Goal: Task Accomplishment & Management: Manage account settings

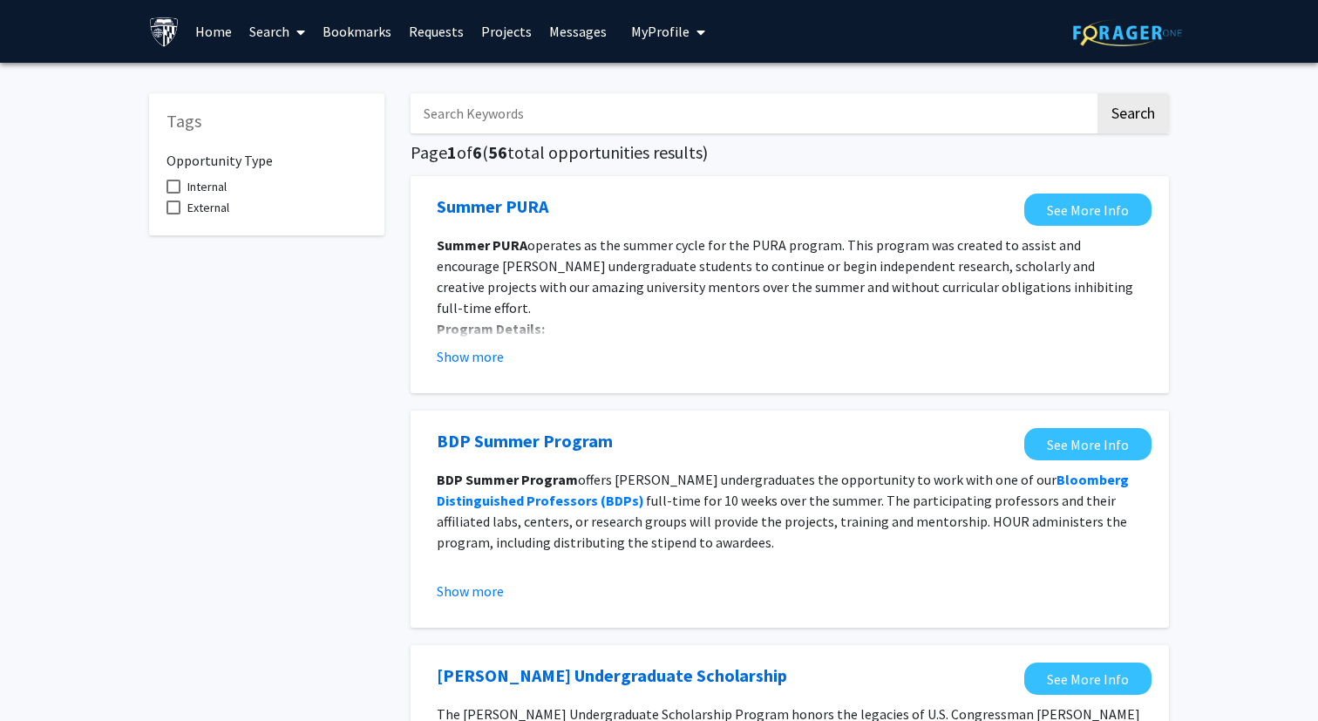
click at [631, 37] on span "My Profile" at bounding box center [660, 31] width 58 height 17
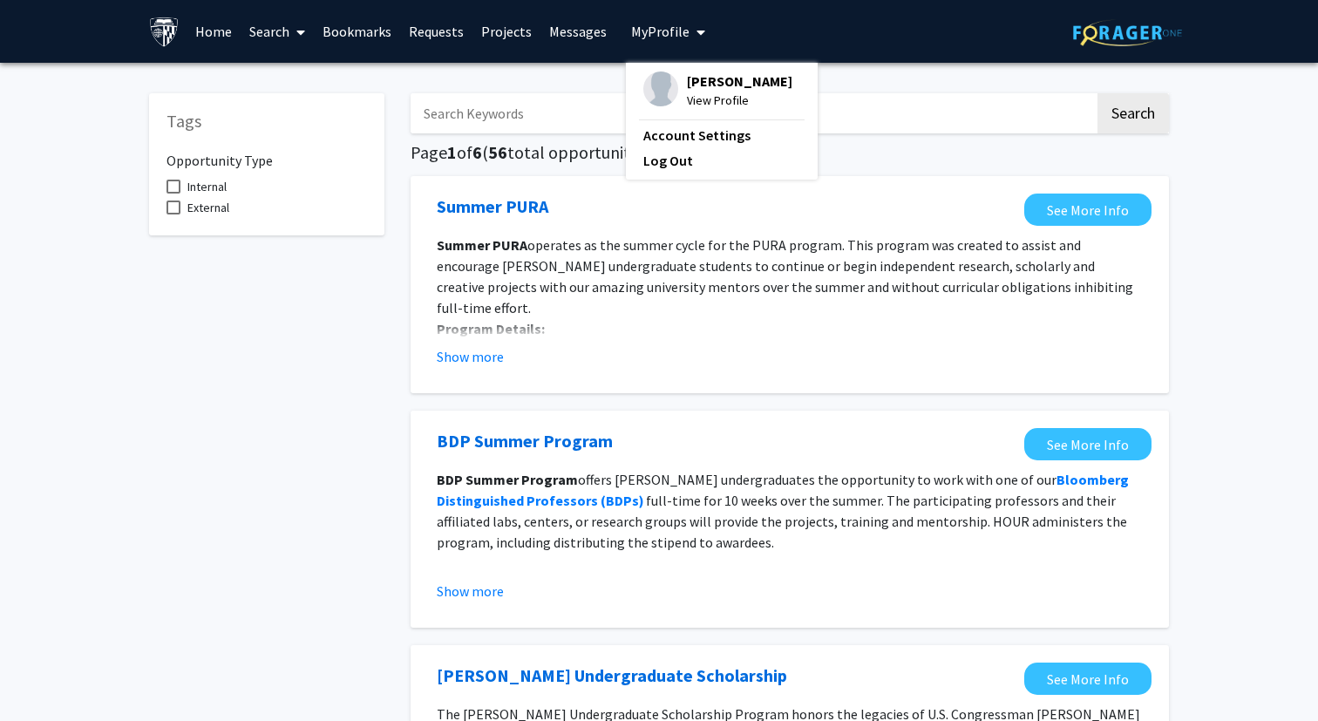
click at [699, 92] on span "View Profile" at bounding box center [739, 100] width 105 height 19
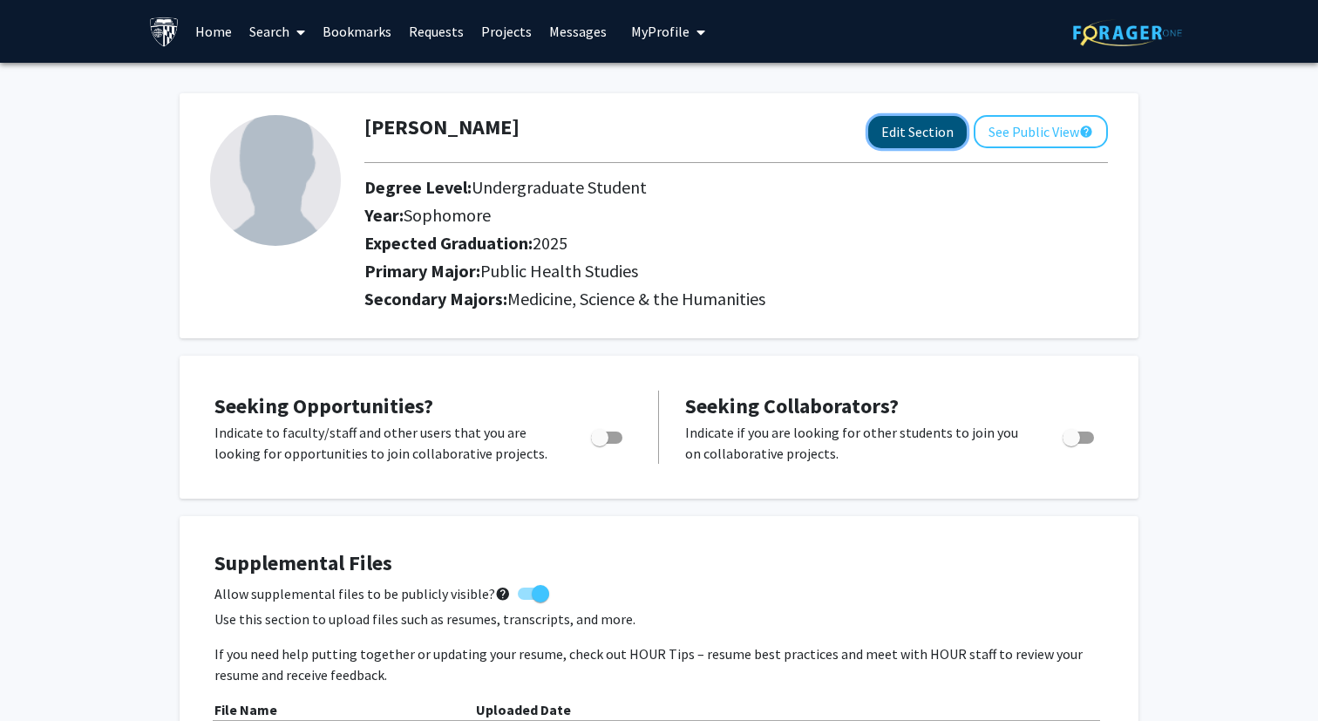
click at [916, 129] on button "Edit Section" at bounding box center [917, 132] width 99 height 32
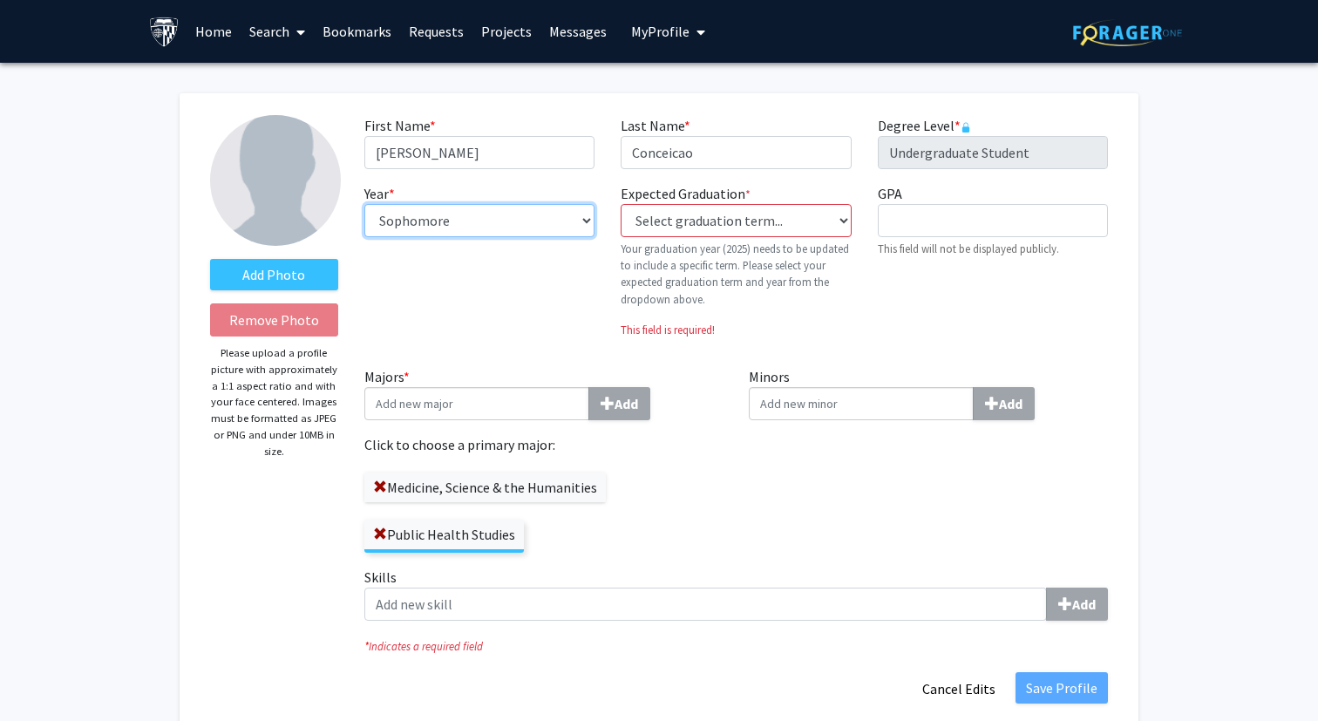
click at [558, 212] on select "--- First-year Sophomore Junior Senior Postbaccalaureate Certificate" at bounding box center [479, 220] width 230 height 33
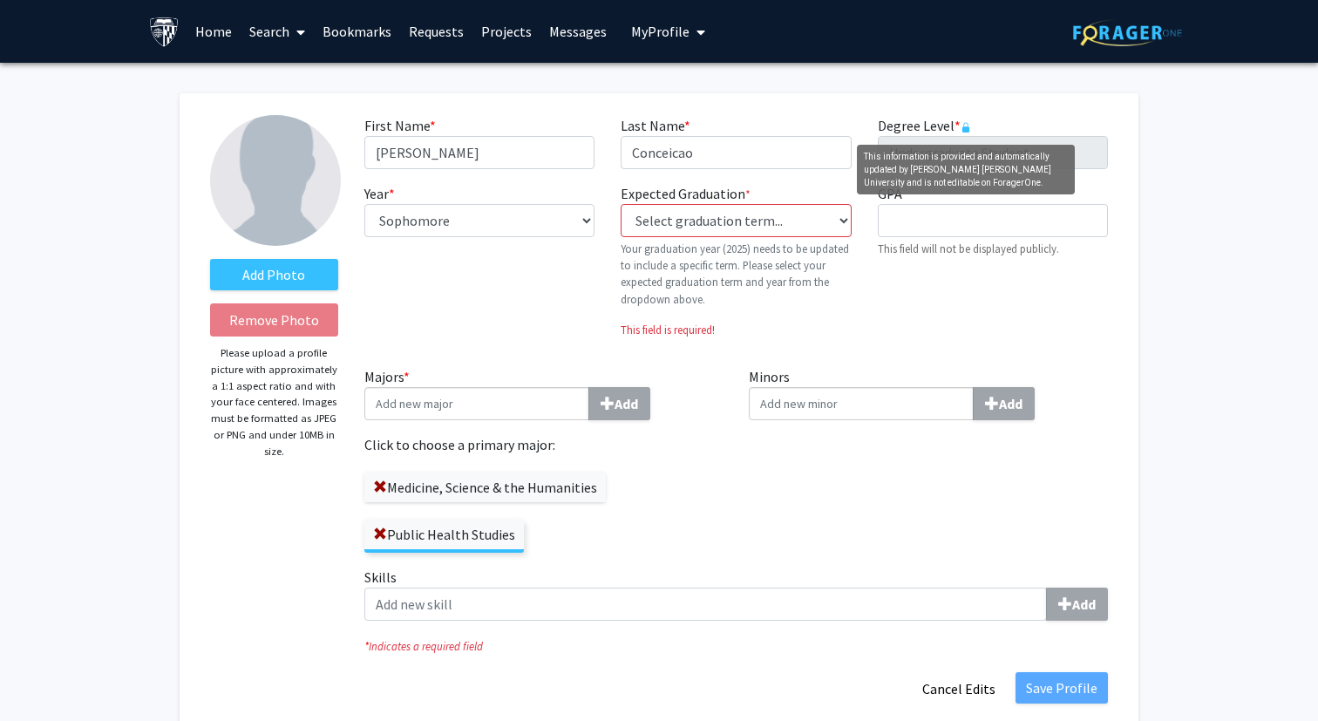
click at [963, 129] on rect "This information is provided and automatically updated by Johns Hopkins Univers…" at bounding box center [965, 129] width 7 height 6
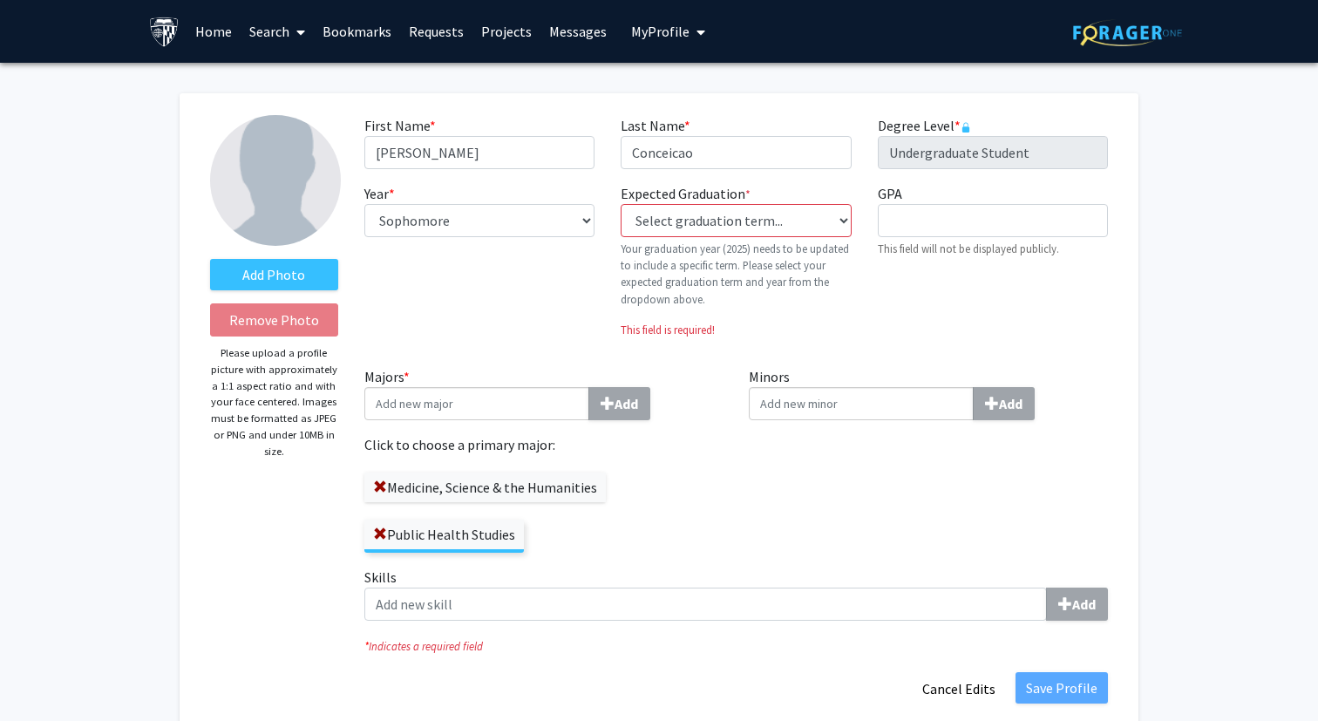
click at [963, 130] on rect "This information is provided and automatically updated by Johns Hopkins Univers…" at bounding box center [965, 129] width 7 height 6
click at [975, 125] on div "Degree Level * required Undergraduate Student" at bounding box center [993, 142] width 256 height 54
click at [806, 330] on p "This field is required!" at bounding box center [736, 330] width 230 height 17
click at [660, 42] on button "My Profile" at bounding box center [668, 31] width 85 height 63
click at [692, 100] on span "View Profile" at bounding box center [739, 100] width 105 height 19
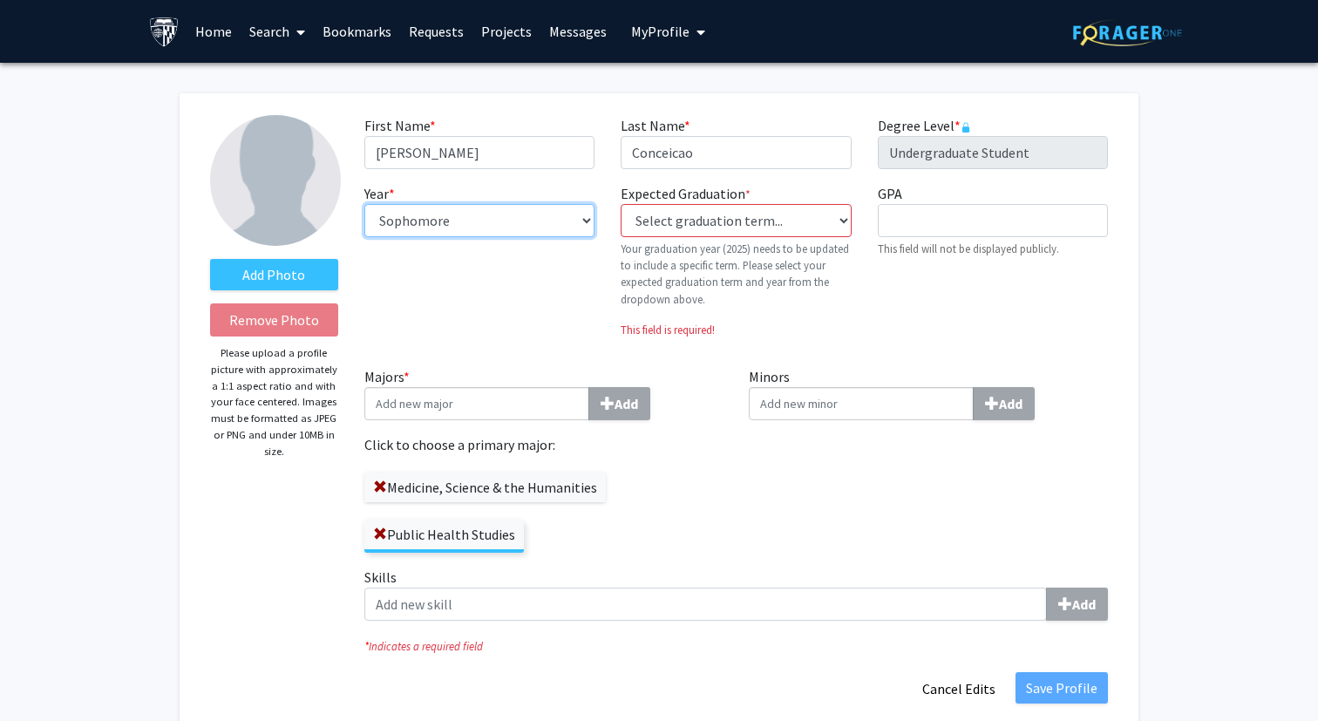
click at [471, 214] on select "--- First-year Sophomore Junior Senior Postbaccalaureate Certificate" at bounding box center [479, 220] width 230 height 33
select select "postbaccalaureate_certificate"
click at [364, 204] on select "--- First-year Sophomore Junior Senior Postbaccalaureate Certificate" at bounding box center [479, 220] width 230 height 33
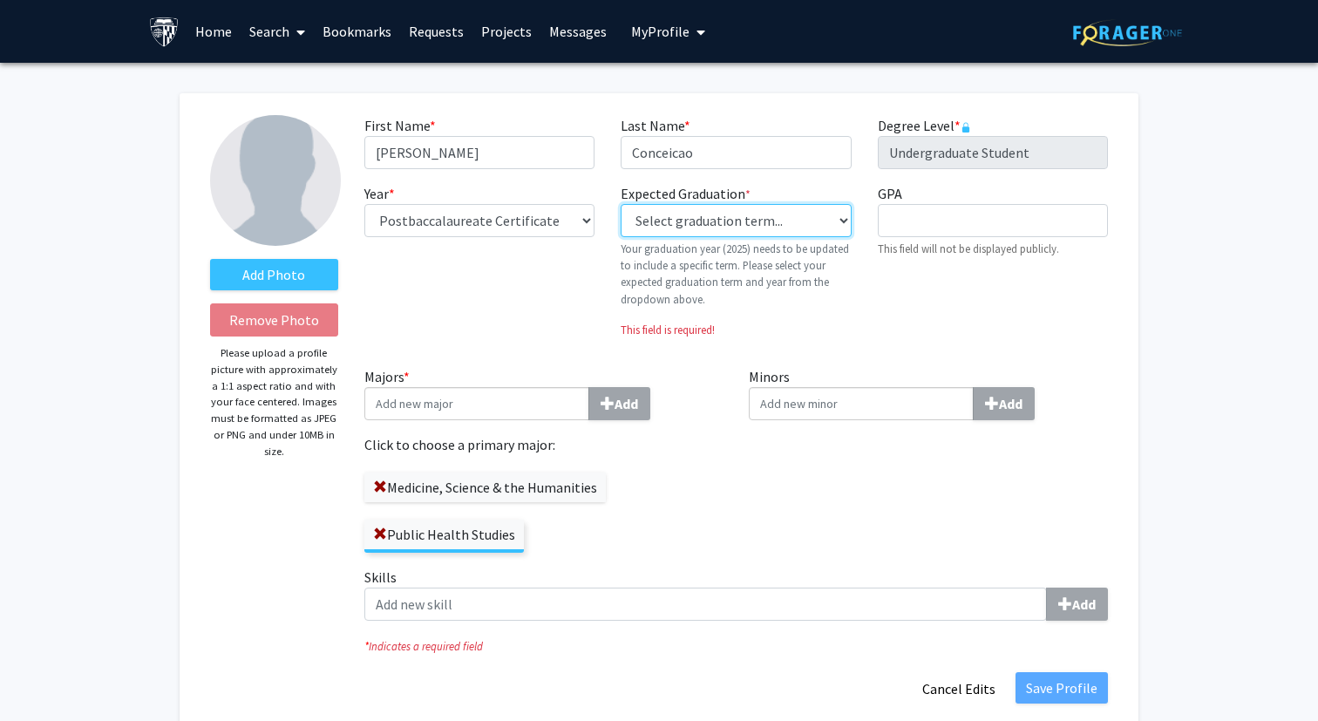
click at [704, 233] on select "Select graduation term... Previous: 2025 (Please select a specific term) Spring…" at bounding box center [736, 220] width 230 height 33
select select "38: spring_2027"
click at [621, 204] on select "Select graduation term... Previous: 2025 (Please select a specific term) Spring…" at bounding box center [736, 220] width 230 height 33
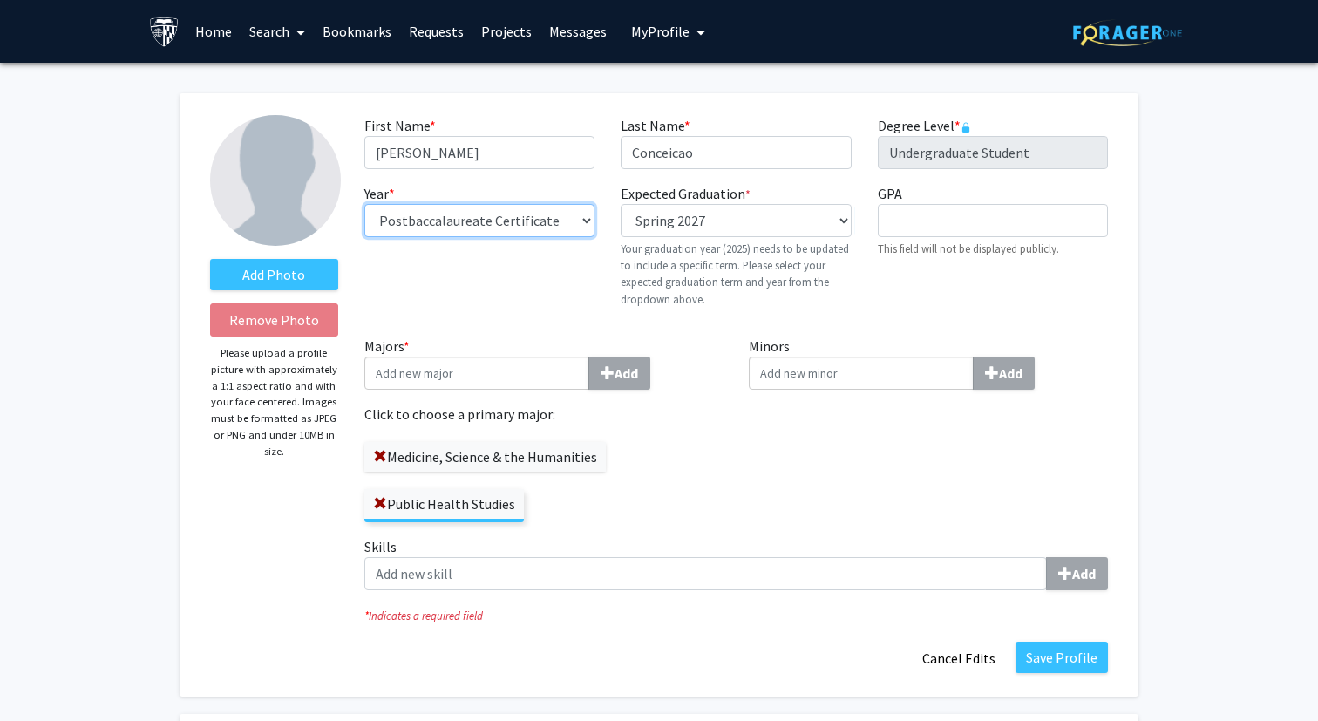
click at [502, 228] on select "--- First-year Sophomore Junior Senior Postbaccalaureate Certificate" at bounding box center [479, 220] width 230 height 33
click at [491, 364] on input "Majors * Add" at bounding box center [476, 373] width 225 height 33
click at [970, 119] on label "Degree Level * required" at bounding box center [924, 125] width 93 height 21
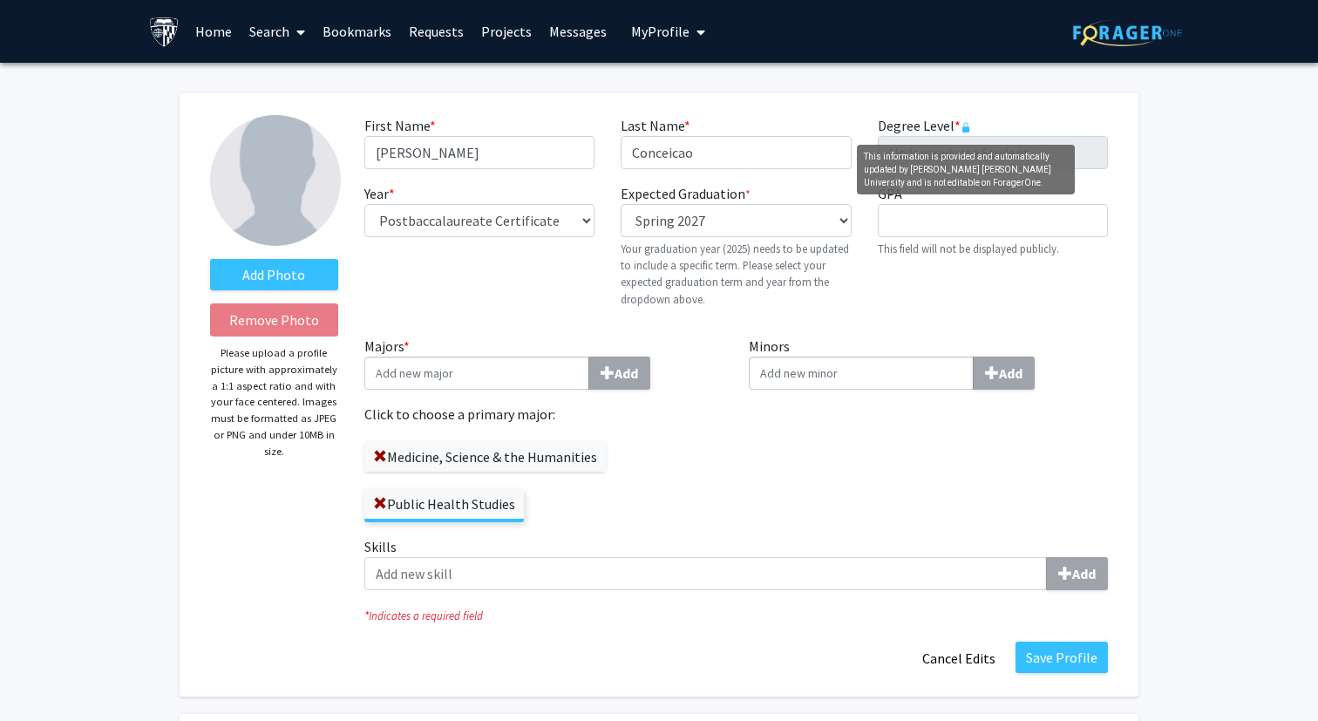
click at [969, 122] on icon "This information is provided and automatically updated by Johns Hopkins Univers…" at bounding box center [966, 127] width 10 height 10
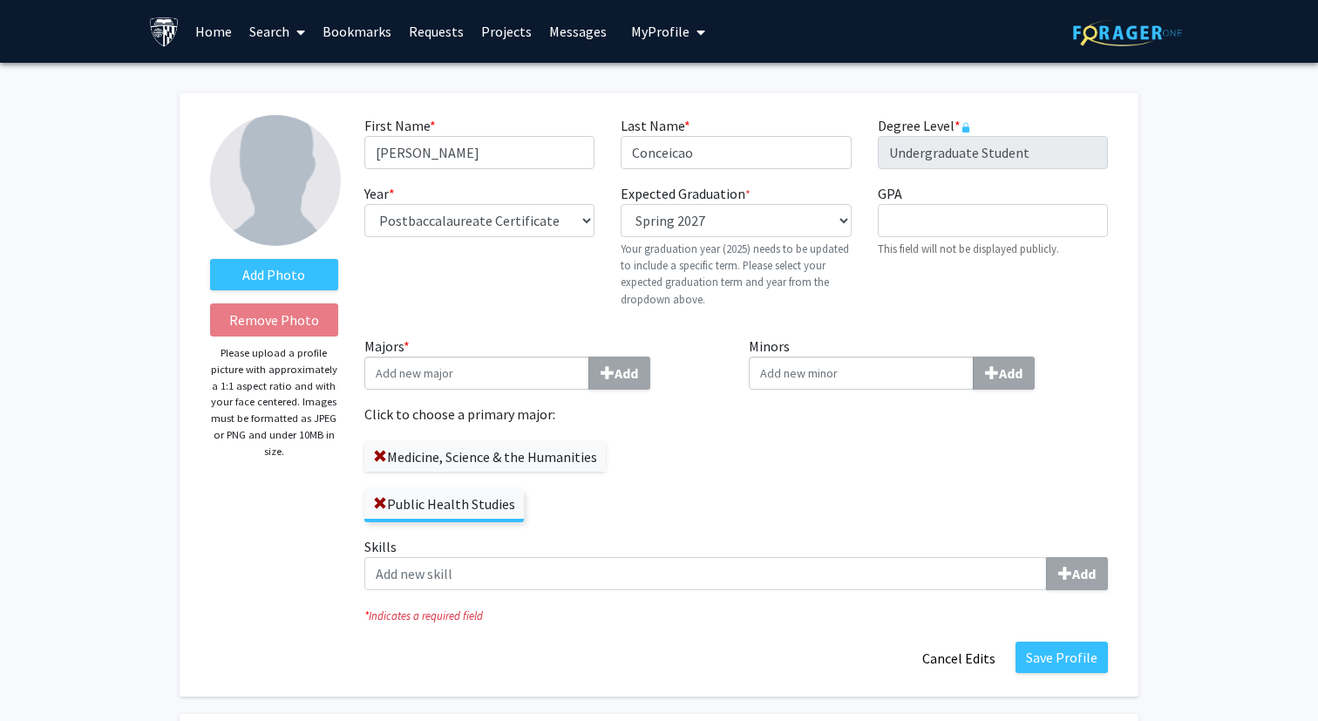
click at [690, 40] on span "My profile dropdown to access profile and logout" at bounding box center [698, 32] width 16 height 61
click at [557, 36] on link "Messages" at bounding box center [578, 31] width 75 height 61
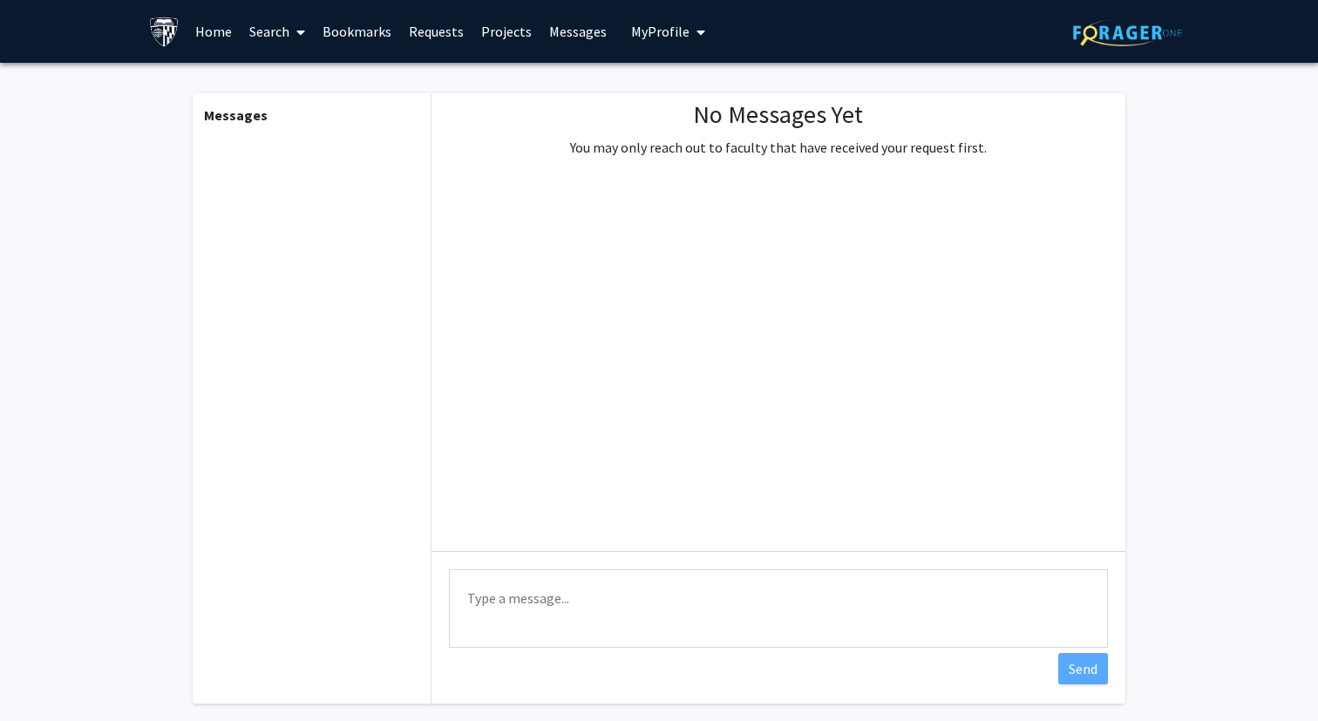
click at [486, 39] on link "Projects" at bounding box center [507, 31] width 68 height 61
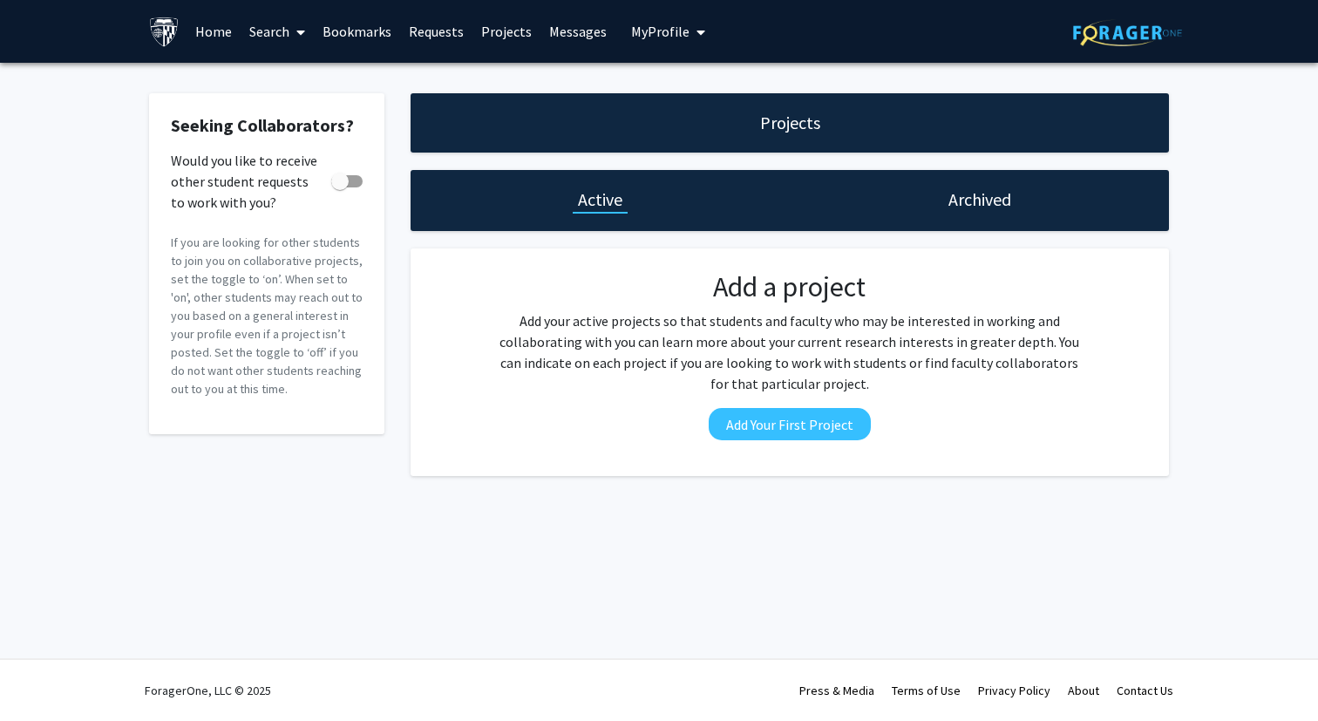
click at [415, 34] on link "Requests" at bounding box center [436, 31] width 72 height 61
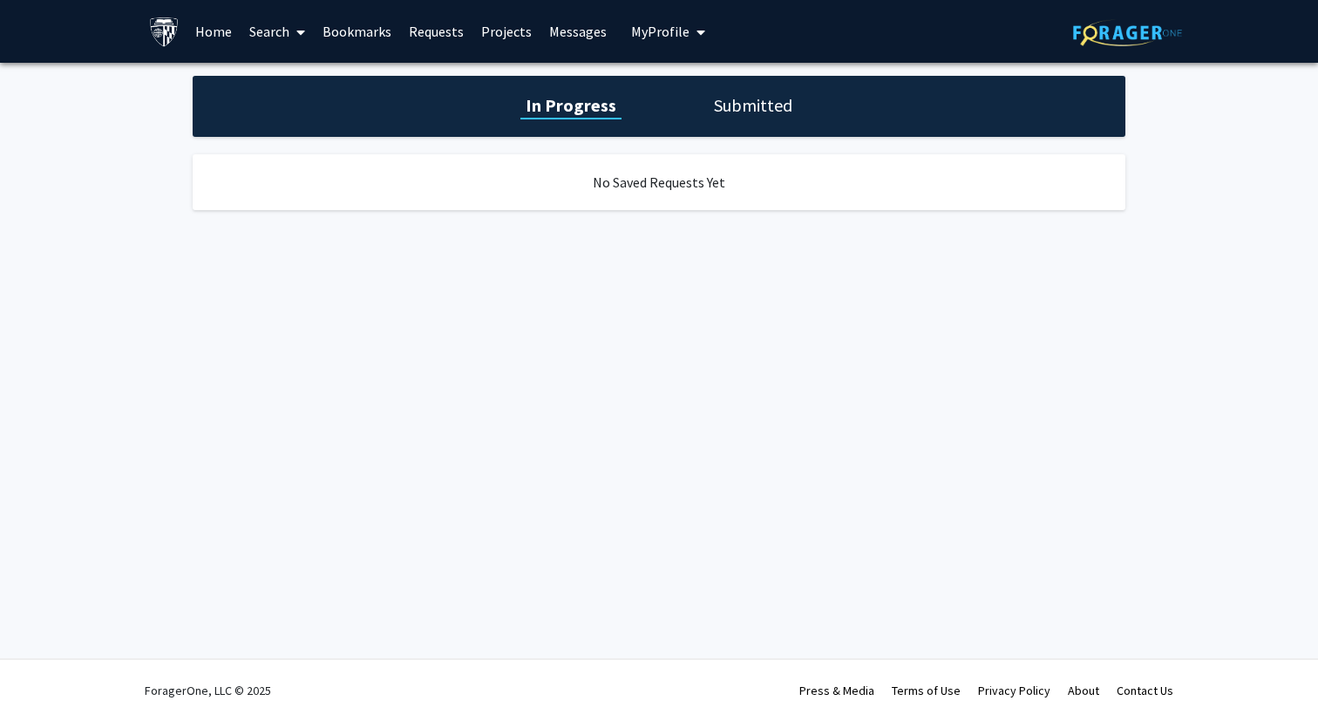
click at [345, 15] on link "Bookmarks" at bounding box center [357, 31] width 86 height 61
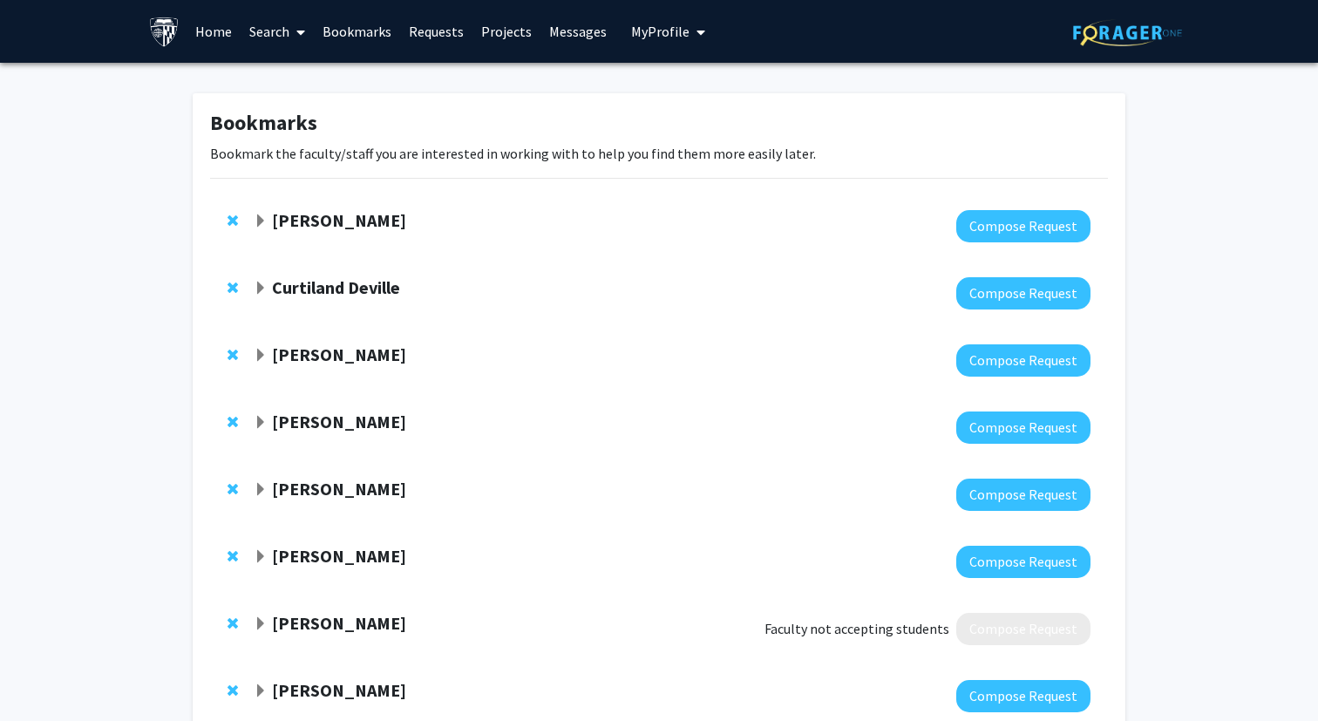
click at [287, 28] on link "Search" at bounding box center [277, 31] width 73 height 61
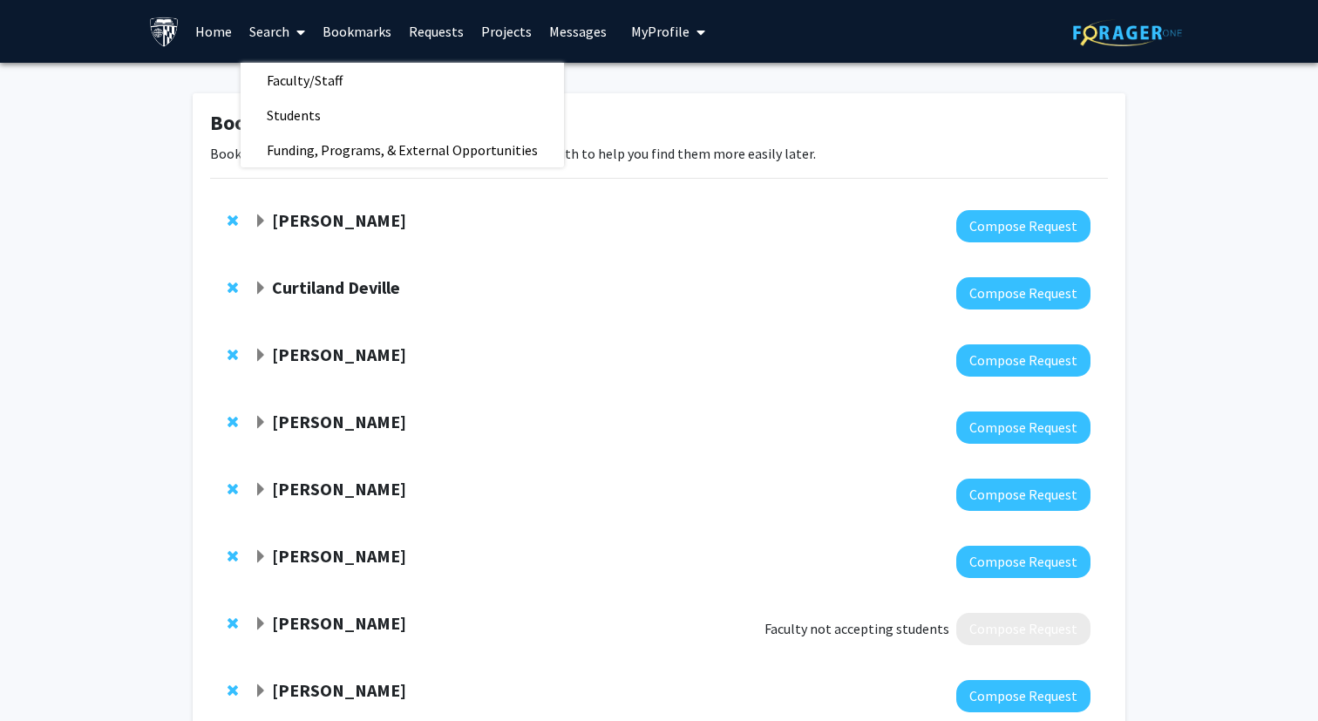
click at [221, 24] on link "Home" at bounding box center [214, 31] width 54 height 61
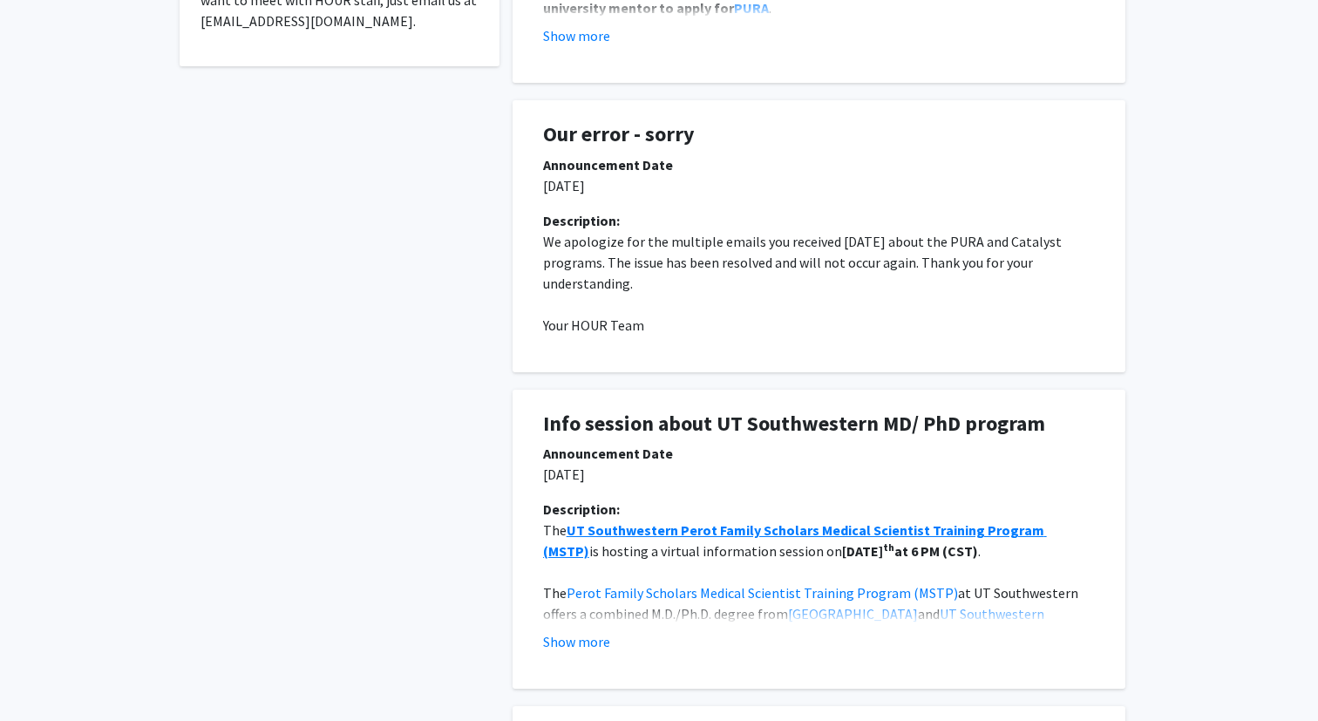
scroll to position [618, 0]
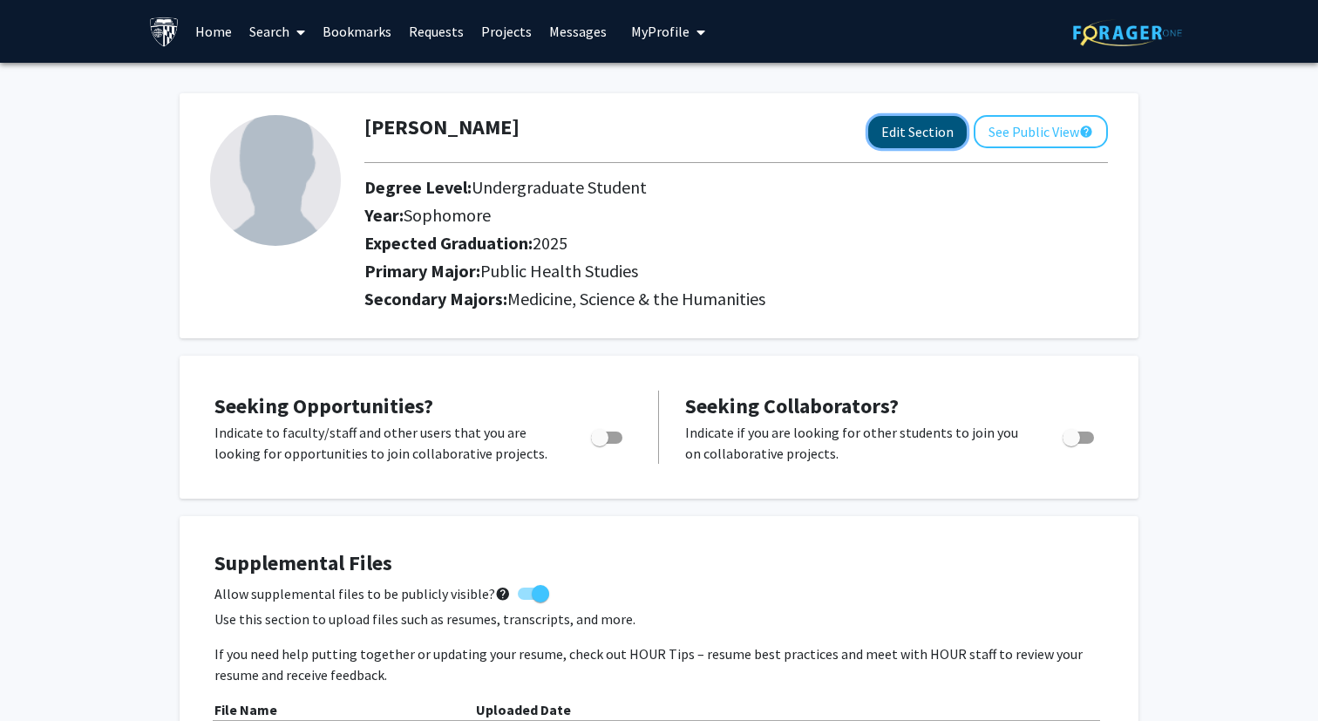
click at [900, 123] on button "Edit Section" at bounding box center [917, 132] width 99 height 32
select select "sophomore"
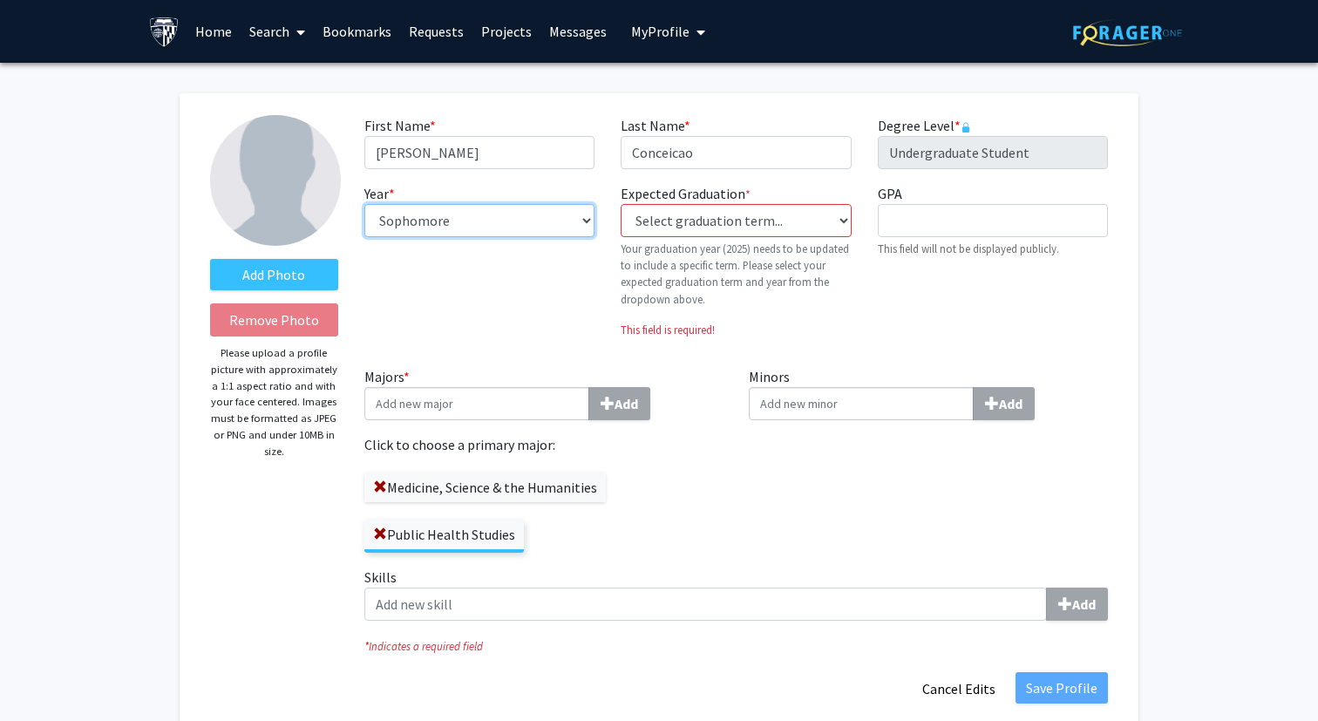
click at [528, 211] on select "--- First-year Sophomore Junior Senior Postbaccalaureate Certificate" at bounding box center [479, 220] width 230 height 33
click at [697, 36] on icon "My profile dropdown to access profile and logout" at bounding box center [701, 32] width 9 height 14
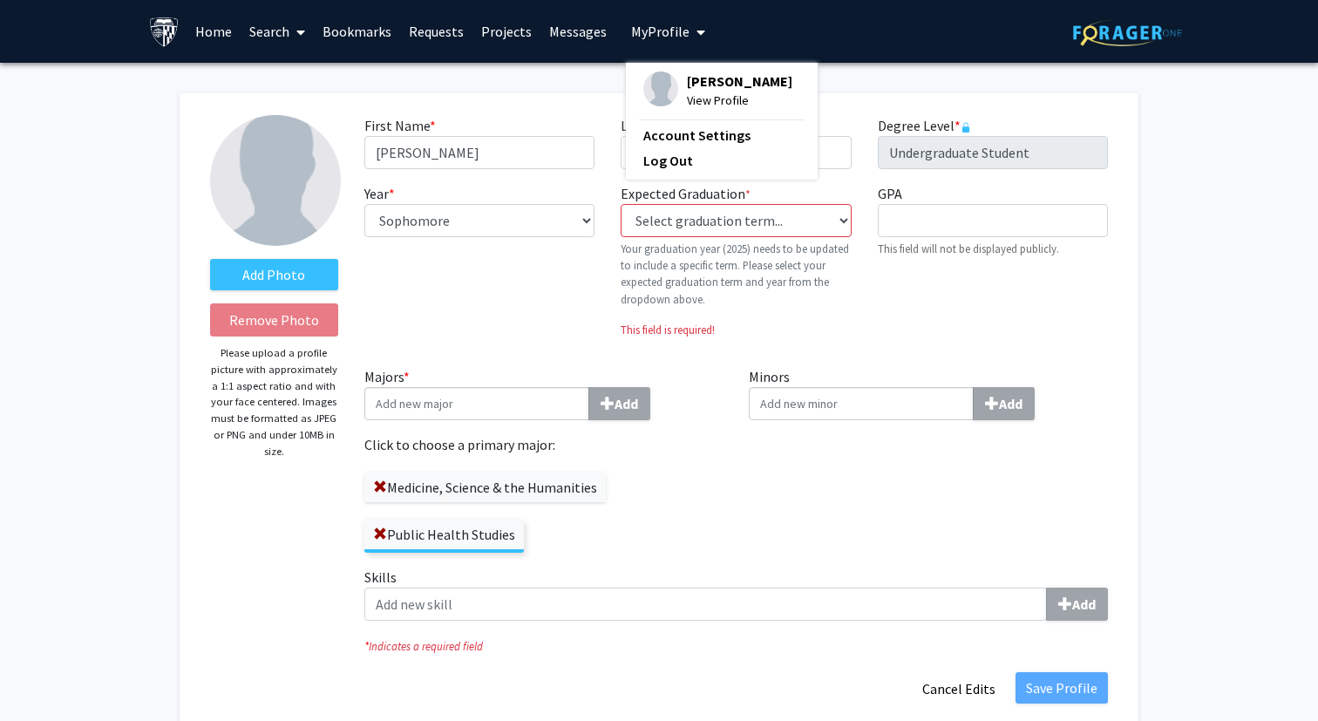
click at [1003, 178] on div "First Name * required [PERSON_NAME] Last Name * required [PERSON_NAME] Degree L…" at bounding box center [736, 240] width 770 height 251
